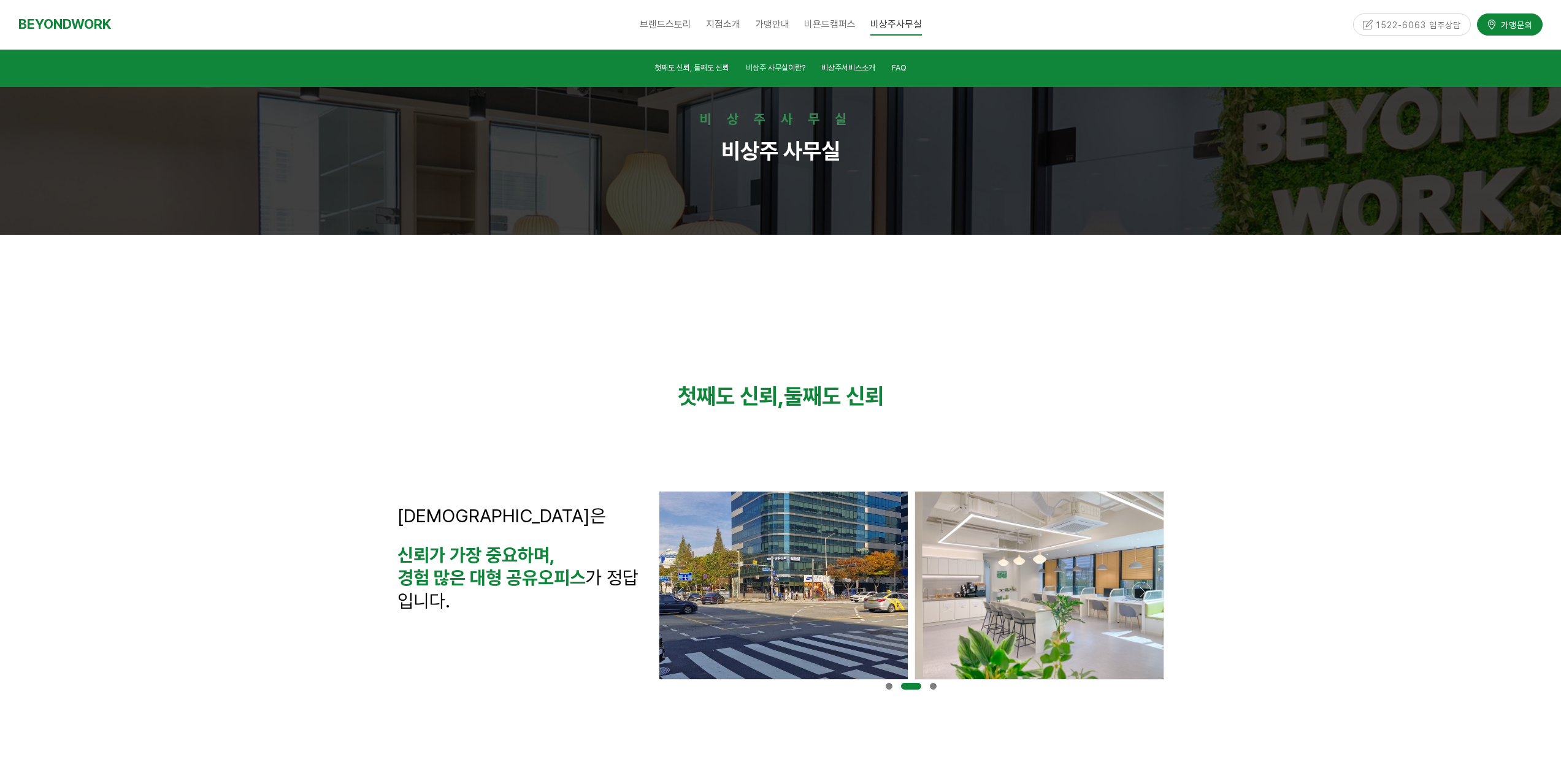
scroll to position [4346, 0]
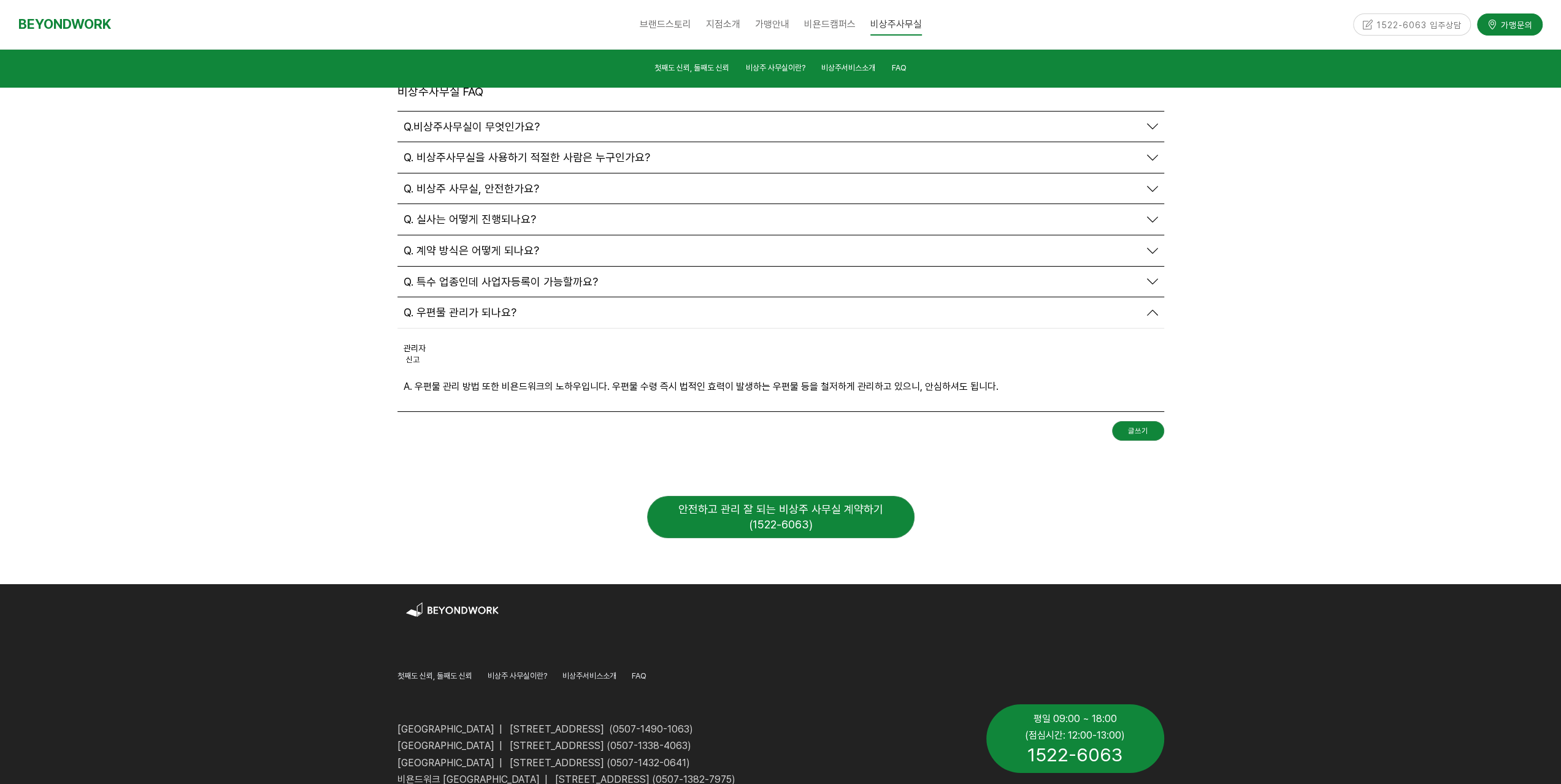
drag, startPoint x: 515, startPoint y: 609, endPoint x: 802, endPoint y: 604, distance: 287.0
click at [802, 738] on p "[GEOGRAPHIC_DATA] | [STREET_ADDRESS] (0507-1338-4063)" at bounding box center [682, 746] width 570 height 17
drag, startPoint x: 397, startPoint y: 609, endPoint x: 813, endPoint y: 603, distance: 416.0
click at [813, 738] on p "[GEOGRAPHIC_DATA] | [STREET_ADDRESS] (0507-1338-4063)" at bounding box center [682, 746] width 570 height 17
click at [530, 740] on span "[GEOGRAPHIC_DATA] | [STREET_ADDRESS] (0507-1338-4063)" at bounding box center [544, 746] width 293 height 12
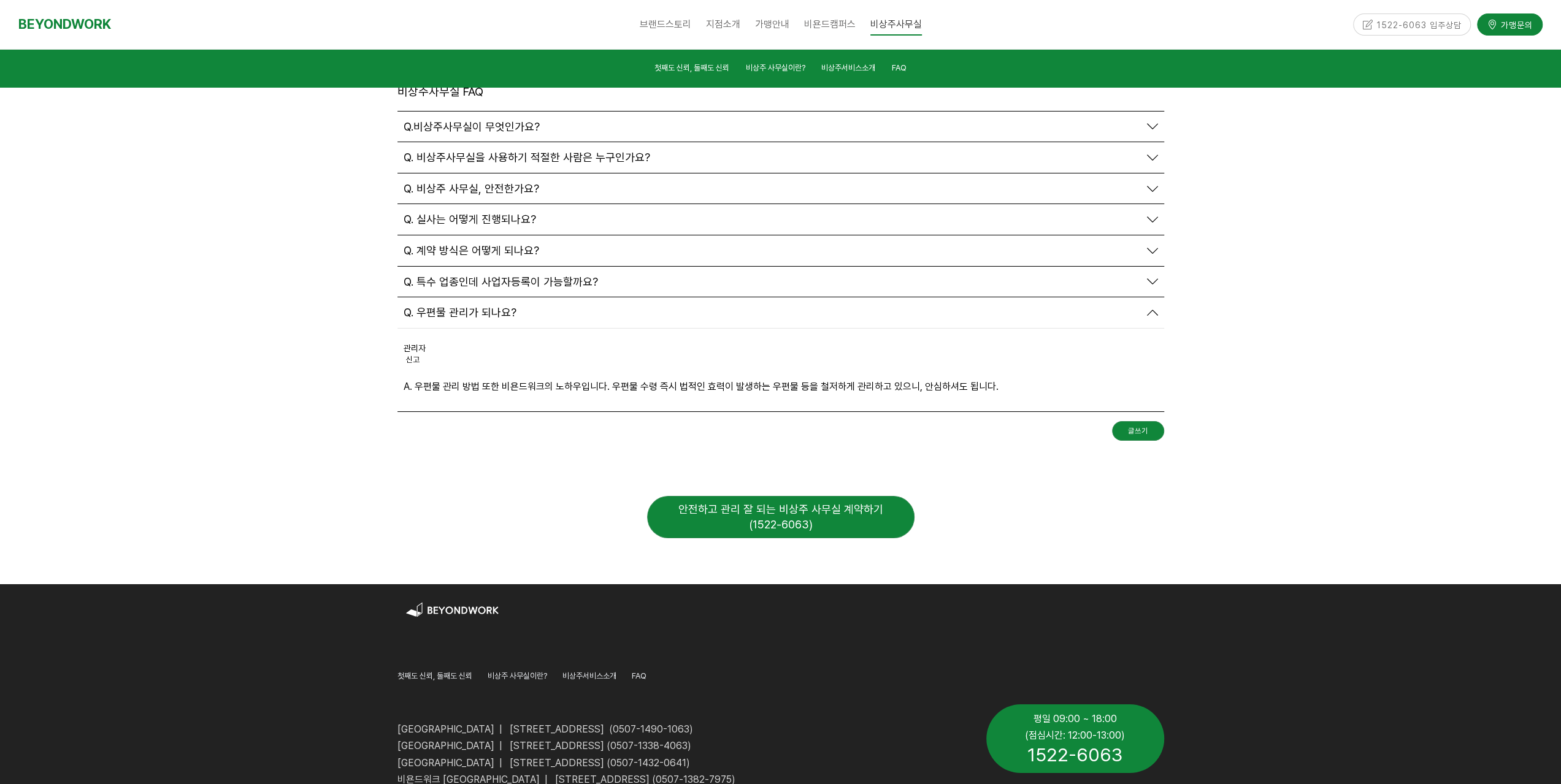
drag, startPoint x: 399, startPoint y: 610, endPoint x: 775, endPoint y: 613, distance: 376.0
click at [775, 738] on p "[GEOGRAPHIC_DATA] | [STREET_ADDRESS] (0507-1338-4063)" at bounding box center [682, 746] width 570 height 17
drag, startPoint x: 882, startPoint y: 572, endPoint x: 882, endPoint y: 583, distance: 11.0
click at [882, 705] on p at bounding box center [682, 713] width 570 height 17
click at [821, 667] on div at bounding box center [977, 676] width 374 height 19
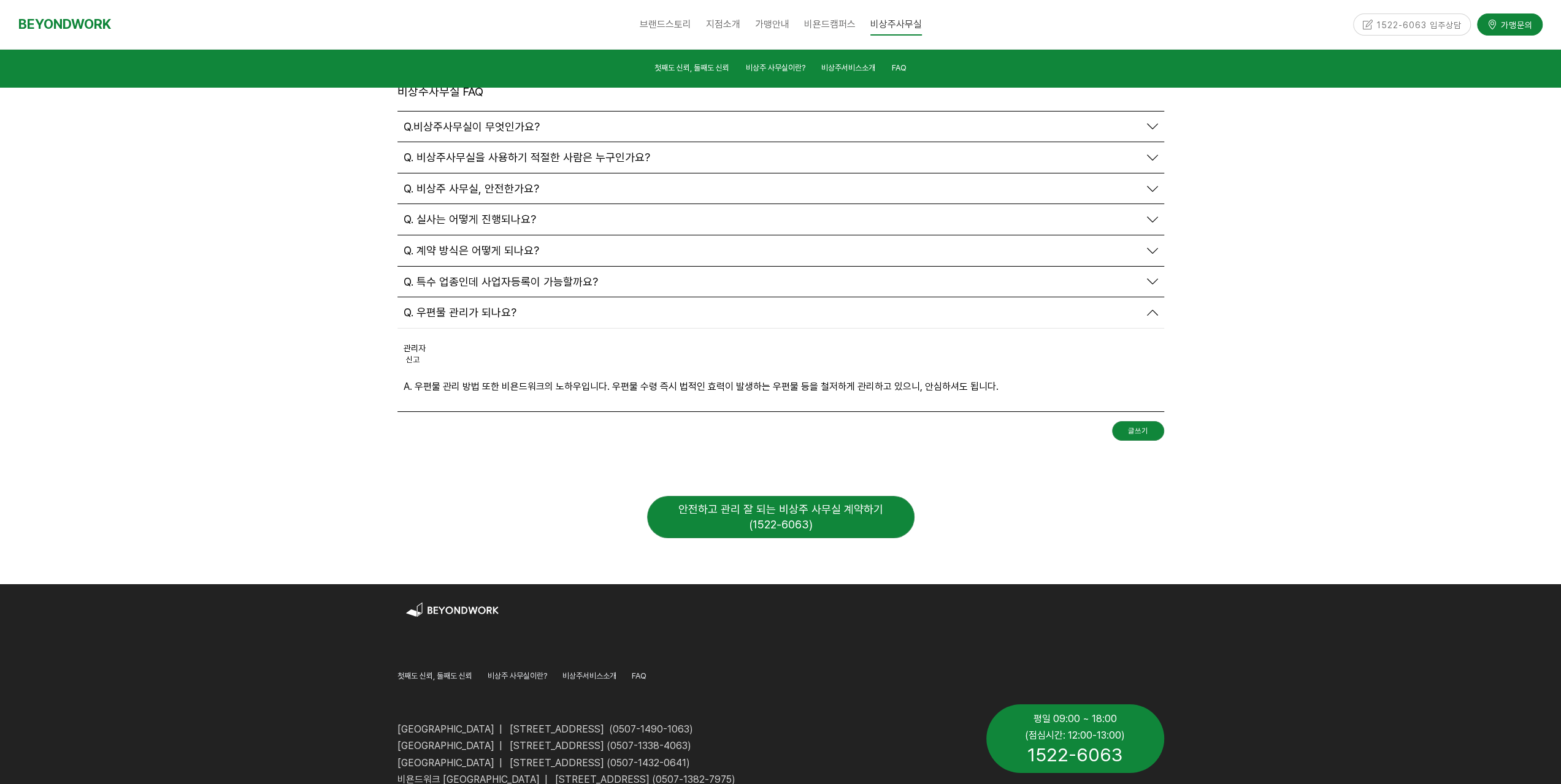
drag, startPoint x: 1339, startPoint y: 620, endPoint x: 1278, endPoint y: 629, distance: 61.7
click at [1339, 620] on div at bounding box center [780, 745] width 1561 height 323
drag, startPoint x: 1035, startPoint y: 580, endPoint x: 1137, endPoint y: 626, distance: 111.9
click at [1137, 711] on div "평일 09:00 ~ 18:00 (점심시간: 12:00-13:00) 1522-6063" at bounding box center [1075, 738] width 178 height 56
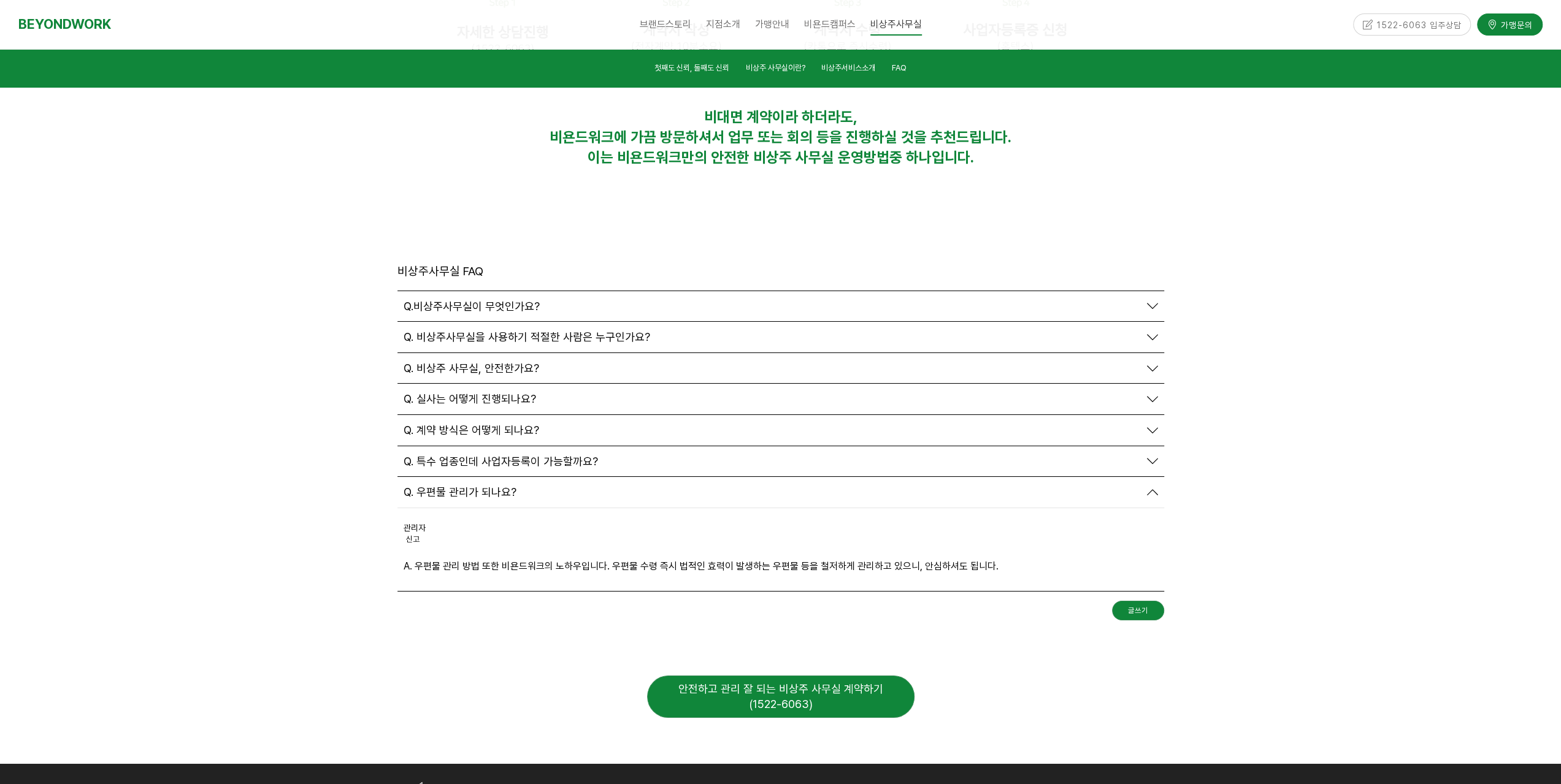
scroll to position [3978, 0]
